Goal: Find specific fact: Find contact information

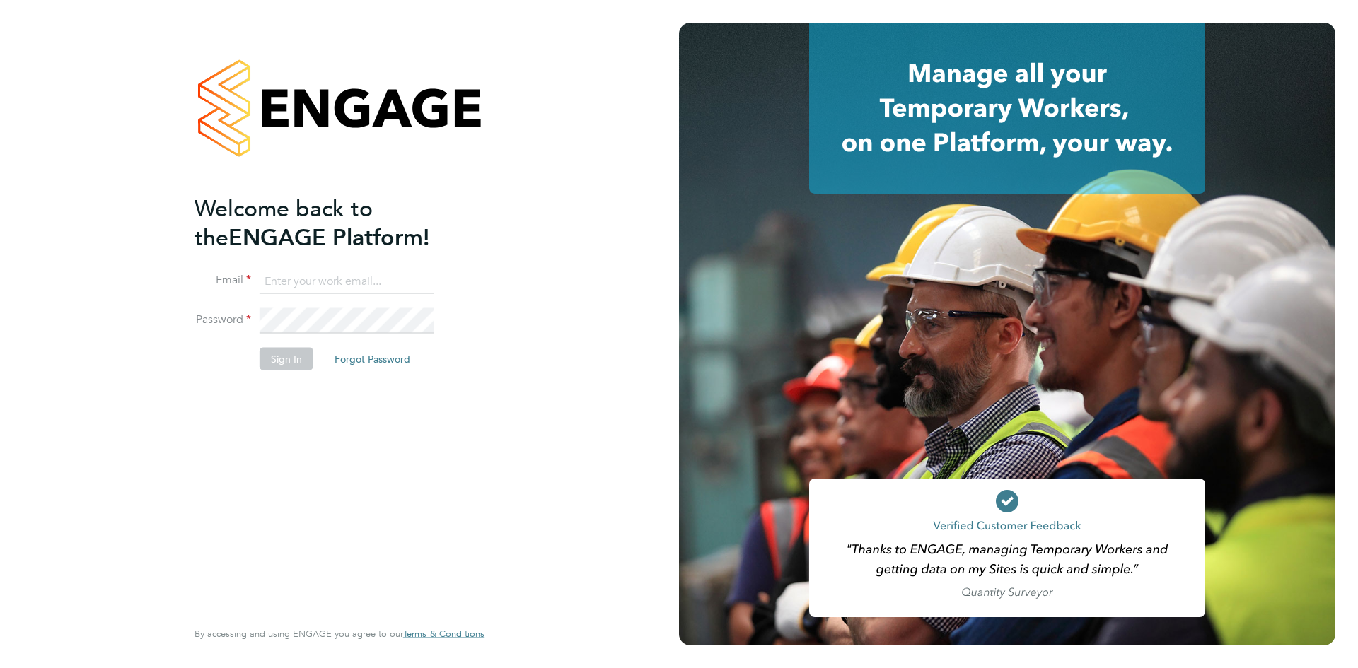
click at [315, 293] on input at bounding box center [347, 281] width 175 height 25
type input "[US_STATE][EMAIL_ADDRESS][PERSON_NAME][DOMAIN_NAME]"
click at [290, 353] on button "Sign In" at bounding box center [287, 358] width 54 height 23
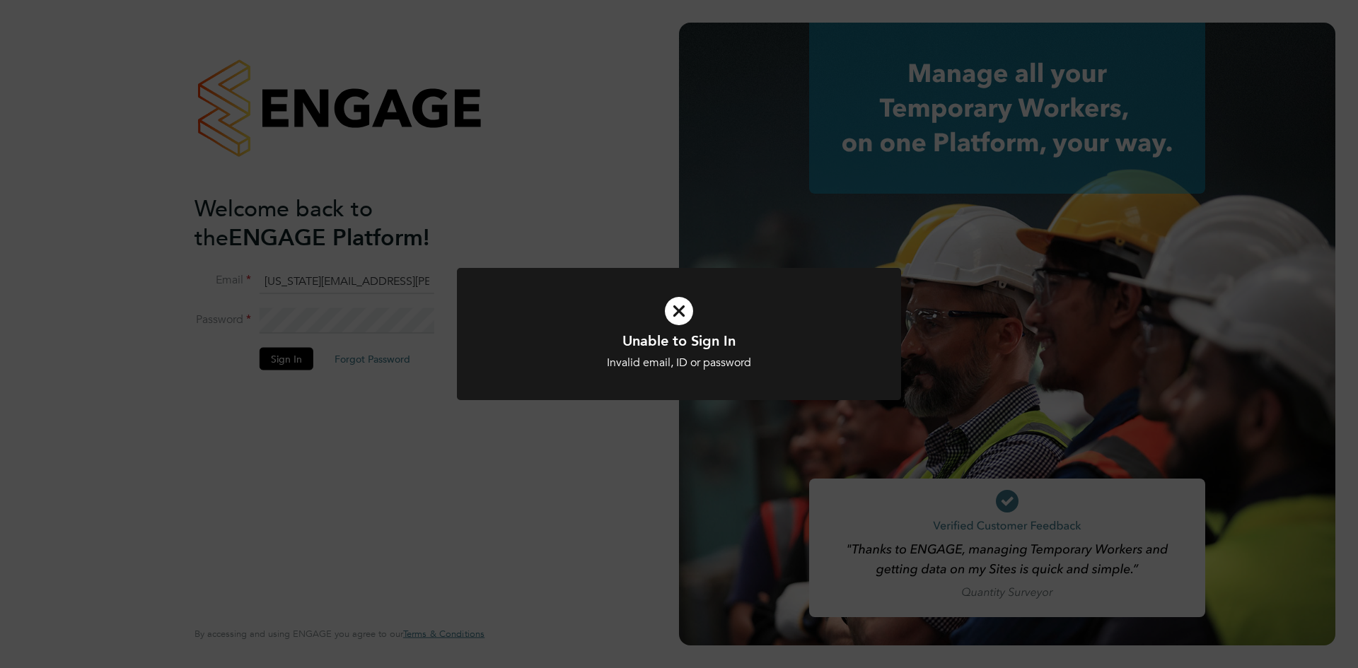
click at [542, 435] on div "Unable to Sign In Invalid email, ID or password Cancel Okay" at bounding box center [679, 334] width 1358 height 668
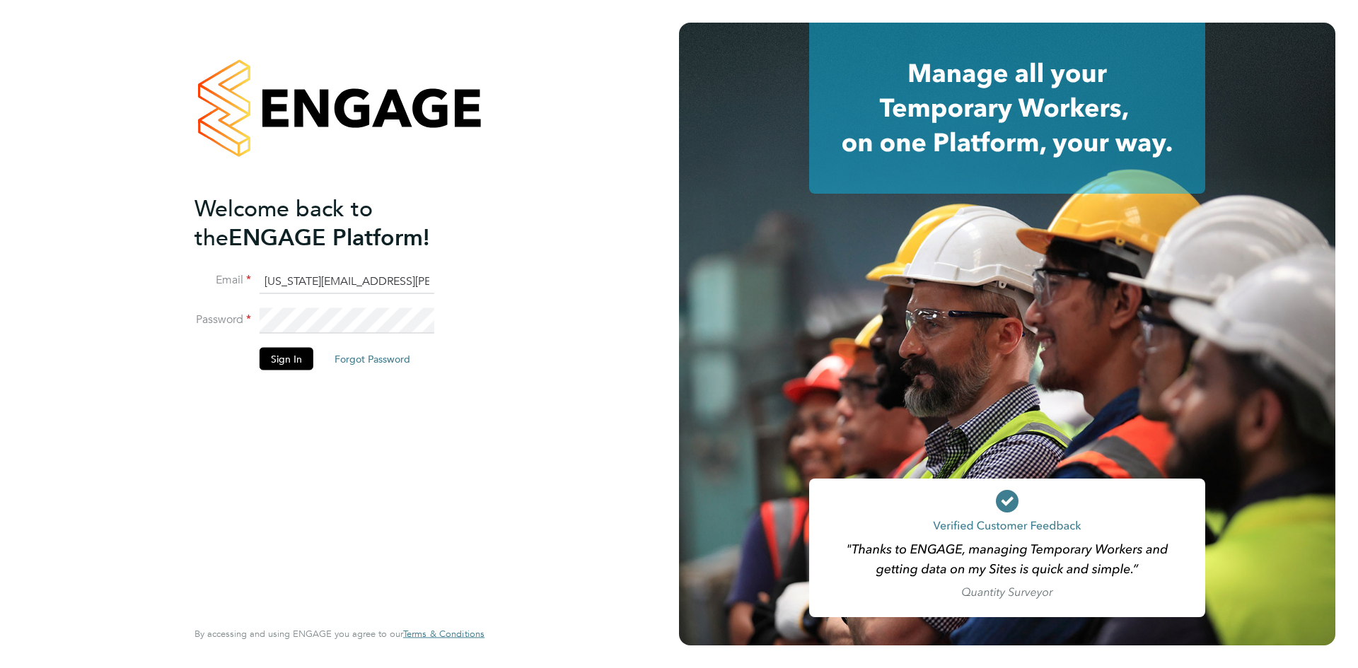
click at [257, 321] on li "Password" at bounding box center [333, 328] width 276 height 40
click at [277, 353] on button "Sign In" at bounding box center [287, 358] width 54 height 23
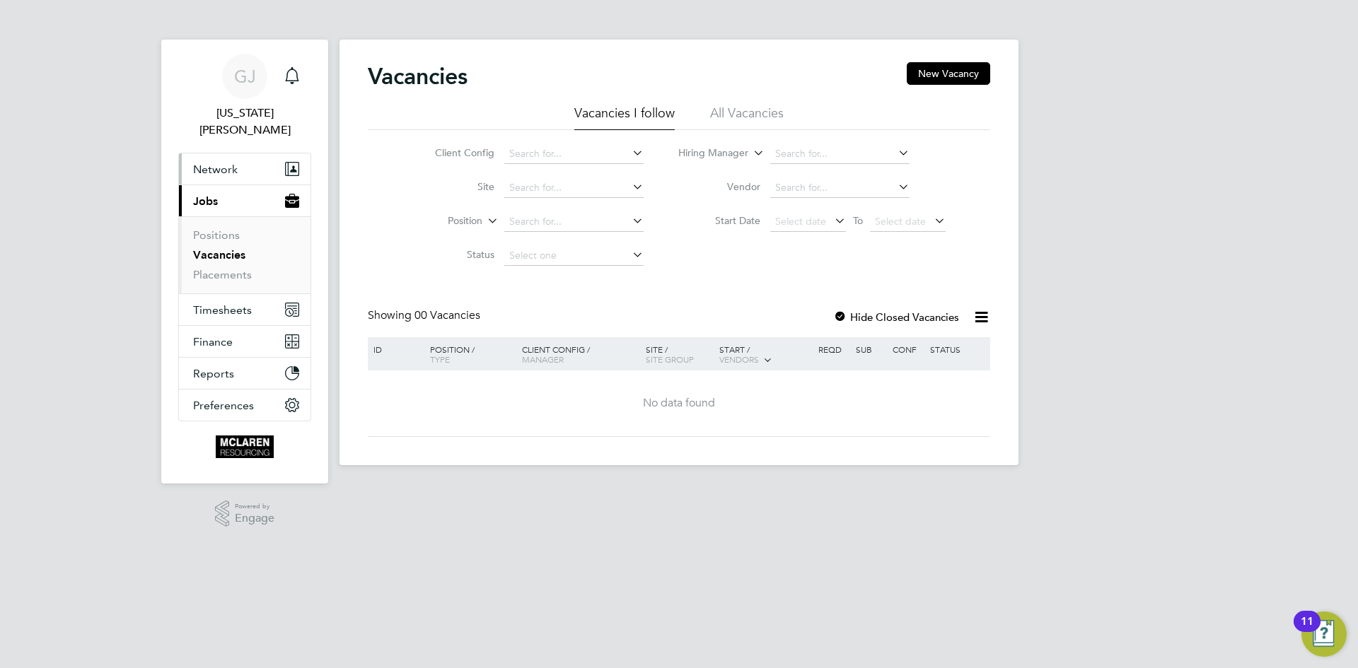
click at [228, 163] on span "Network" at bounding box center [215, 169] width 45 height 13
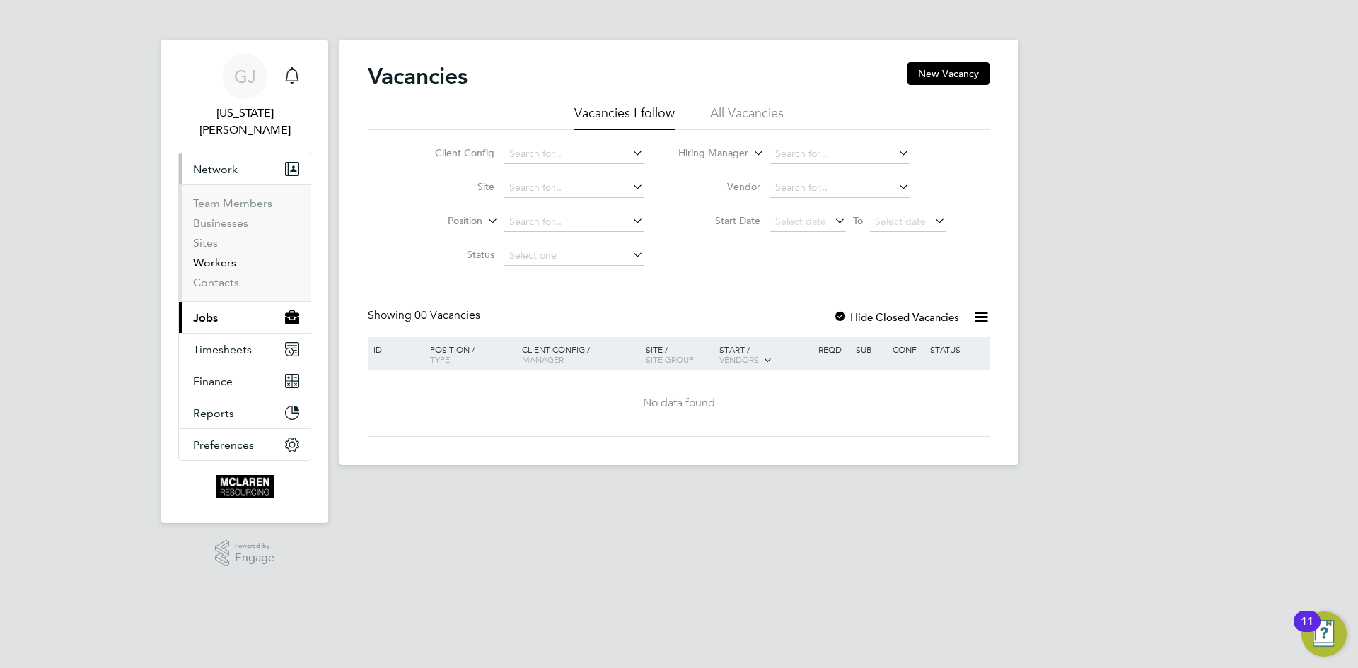
click at [216, 256] on link "Workers" at bounding box center [214, 262] width 43 height 13
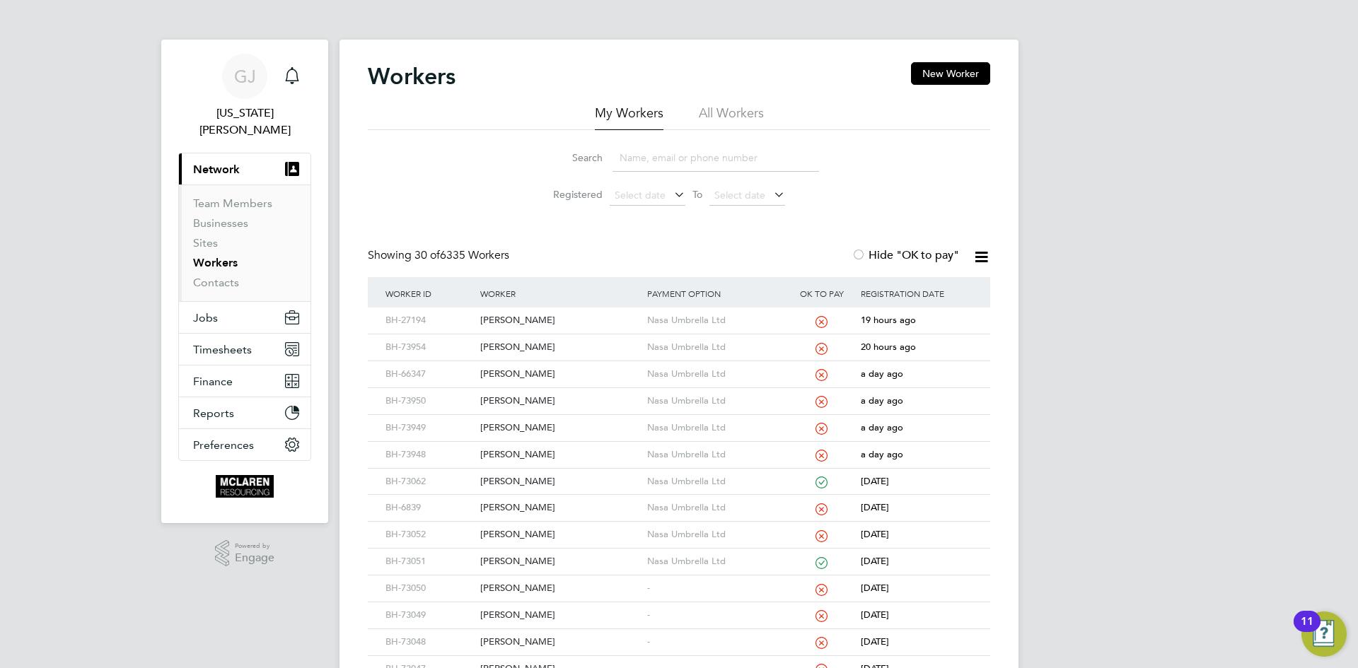
click at [616, 166] on input at bounding box center [716, 158] width 207 height 28
type input "victor"
click at [544, 320] on div "Victor Iachimovschi" at bounding box center [560, 321] width 166 height 26
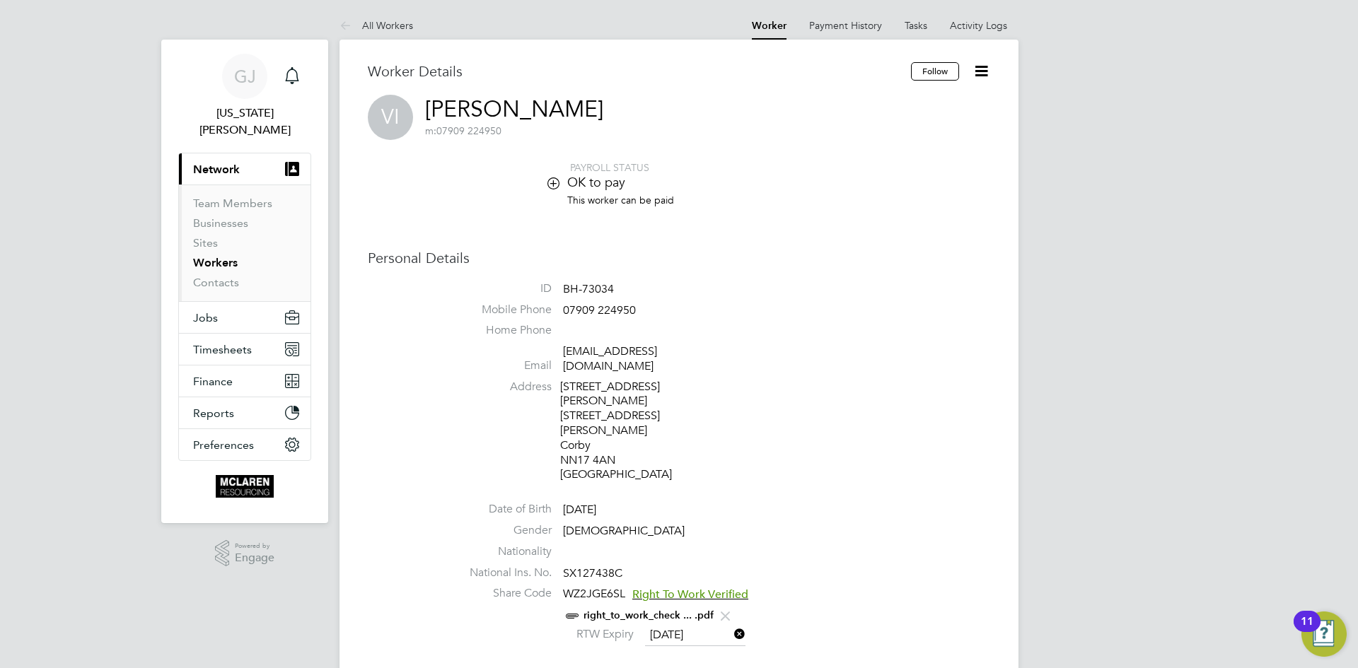
click at [494, 199] on li "This worker can be paid" at bounding box center [722, 207] width 538 height 27
drag, startPoint x: 620, startPoint y: 110, endPoint x: 424, endPoint y: 103, distance: 196.1
click at [424, 103] on div "VI Victor Iachimovschi m: 07909 224950" at bounding box center [679, 117] width 623 height 45
click at [498, 190] on label at bounding box center [506, 182] width 106 height 16
click at [684, 294] on li "ID BH-73034" at bounding box center [722, 292] width 538 height 21
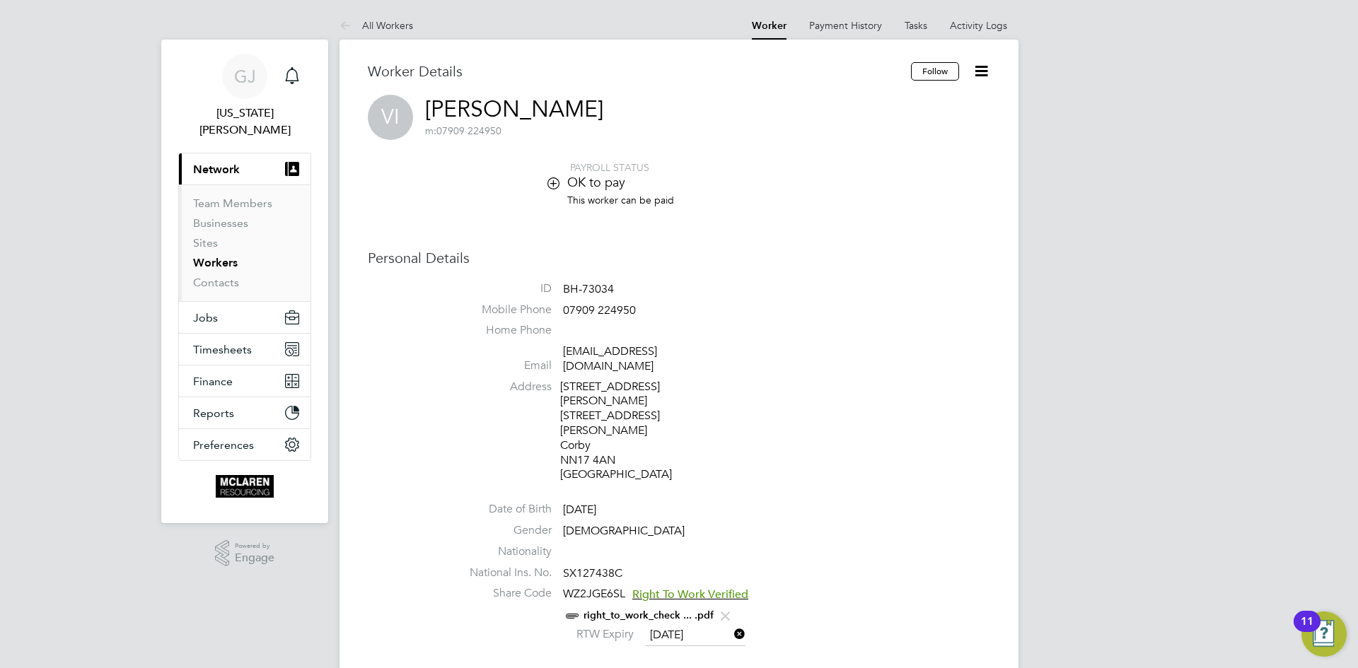
drag, startPoint x: 627, startPoint y: 107, endPoint x: 482, endPoint y: 122, distance: 145.8
click at [513, 99] on div "VI Victor Iachimovschi m: 07909 224950" at bounding box center [679, 117] width 623 height 45
click at [603, 100] on link "Victor Iachimovschi" at bounding box center [514, 109] width 178 height 28
drag, startPoint x: 626, startPoint y: 115, endPoint x: 437, endPoint y: 149, distance: 192.0
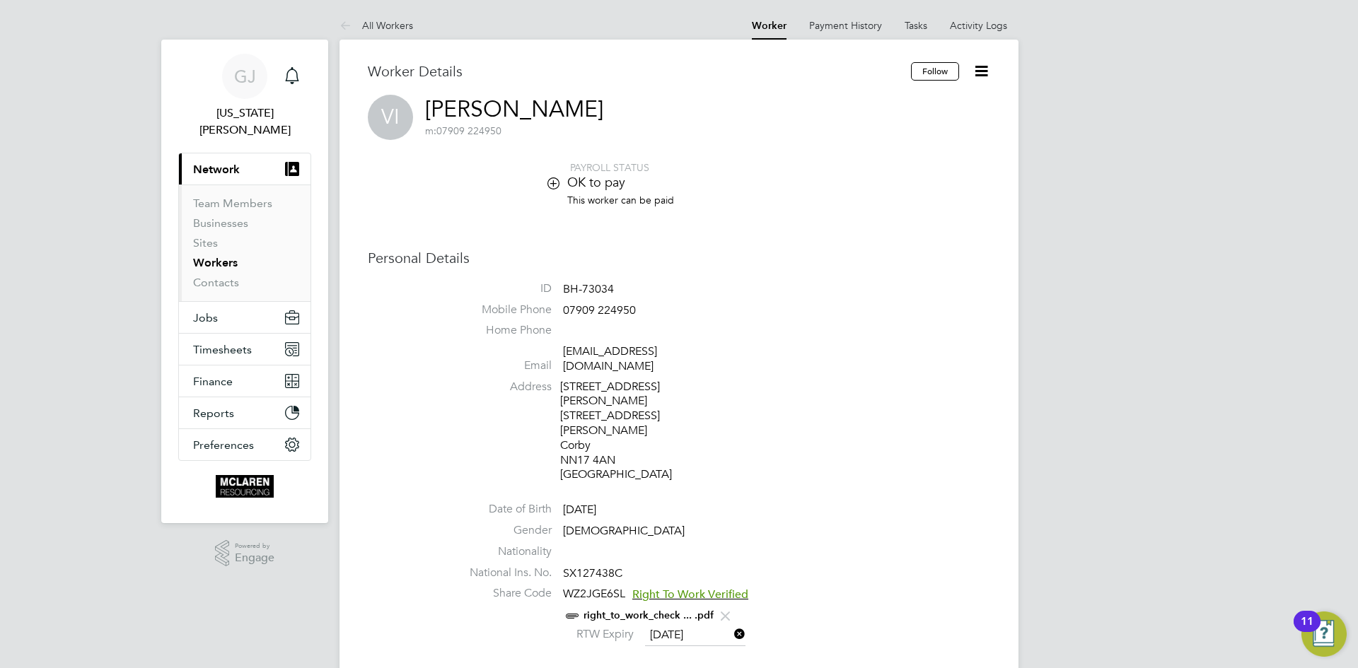
click at [426, 124] on div "VI Victor Iachimovschi m: 07909 224950" at bounding box center [679, 117] width 623 height 45
click at [437, 168] on div "PAYROLL STATUS OK to pay This worker can be paid" at bounding box center [679, 190] width 623 height 59
